Goal: Communication & Community: Connect with others

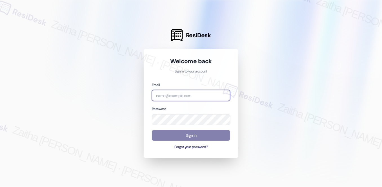
click at [167, 94] on input "email" at bounding box center [191, 95] width 78 height 11
type input "automated-surveys-twelve_rivers_management-zaitha.mae.[PERSON_NAME]@twelve_rive…"
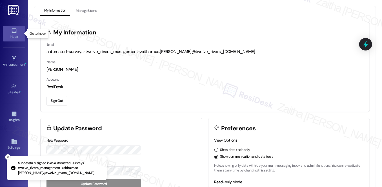
click at [5, 33] on link "Inbox" at bounding box center [14, 33] width 23 height 15
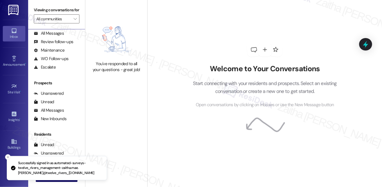
scroll to position [67, 0]
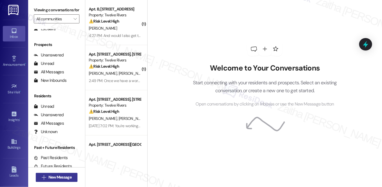
click at [61, 176] on span "New Message" at bounding box center [59, 177] width 23 height 6
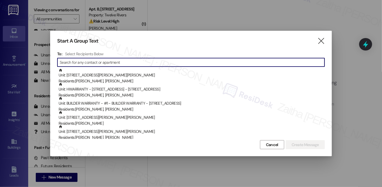
paste input "[PERSON_NAME]"
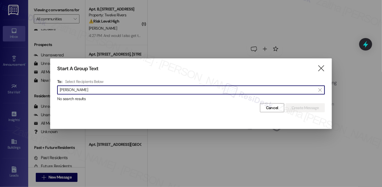
type input "[PERSON_NAME]"
drag, startPoint x: 42, startPoint y: 90, endPoint x: 13, endPoint y: 90, distance: 29.3
click at [13, 90] on div "Start A Group Text  To: Select Recipients Below  [PERSON_NAME]  No search re…" at bounding box center [191, 93] width 382 height 187
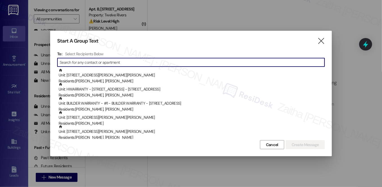
paste input "[PERSON_NAME]"
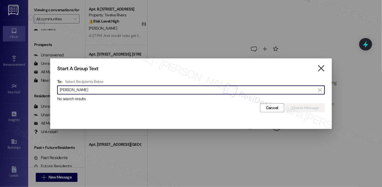
type input "[PERSON_NAME]"
click at [324, 68] on icon "" at bounding box center [321, 68] width 8 height 6
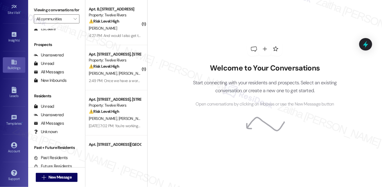
scroll to position [80, 0]
click at [14, 144] on icon at bounding box center [14, 145] width 6 height 6
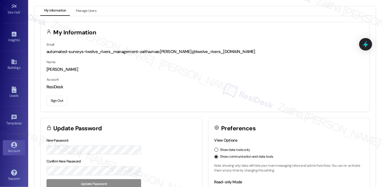
click at [52, 100] on button "Sign Out" at bounding box center [56, 101] width 21 height 10
